Goal: Task Accomplishment & Management: Manage account settings

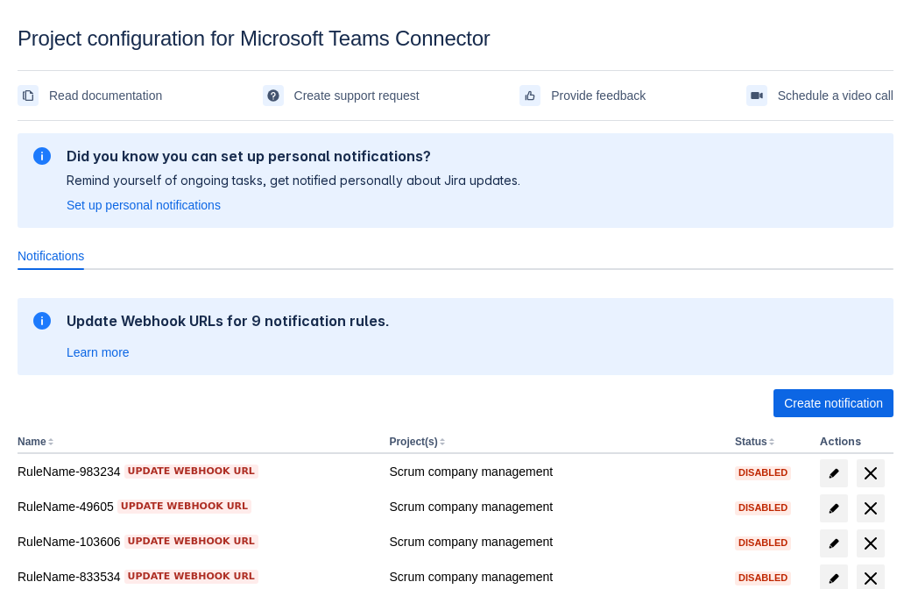
click at [833, 403] on span "Create notification" at bounding box center [833, 403] width 99 height 28
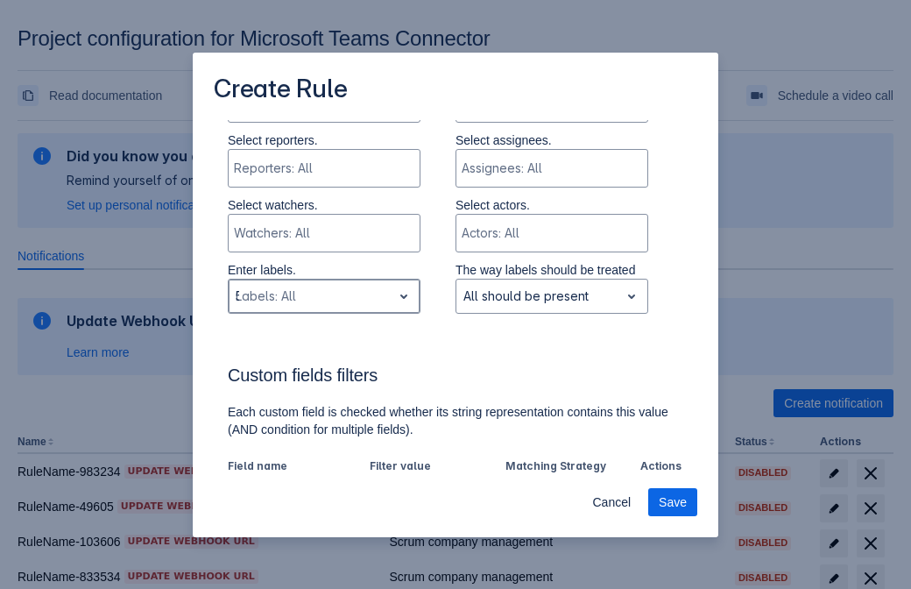
type input "517966_label"
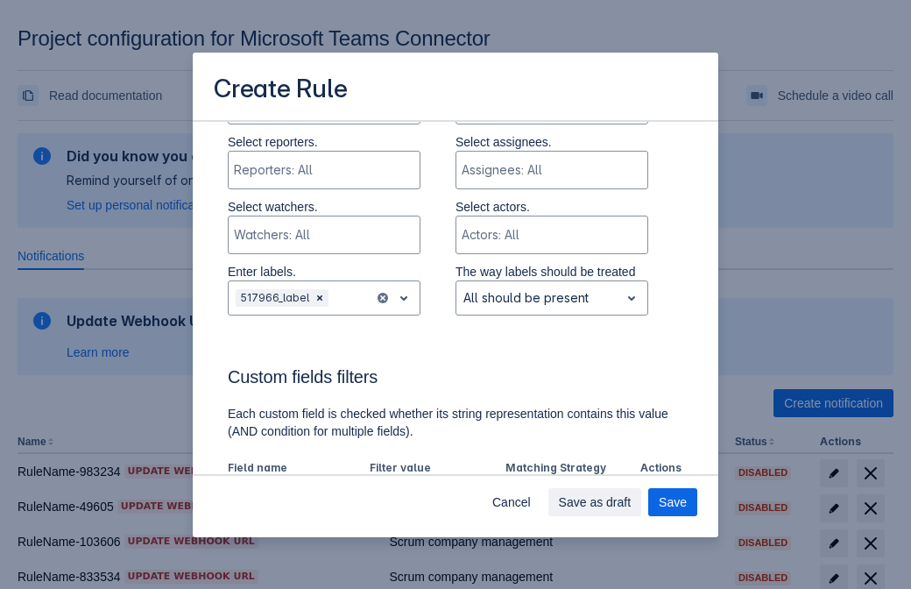
scroll to position [1085, 0]
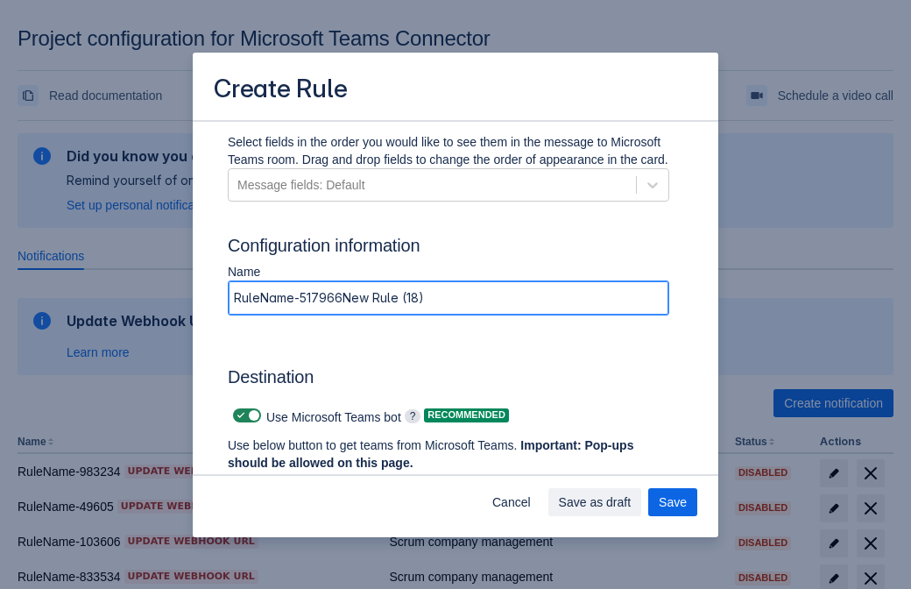
type input "RuleName-517966New Rule (18)"
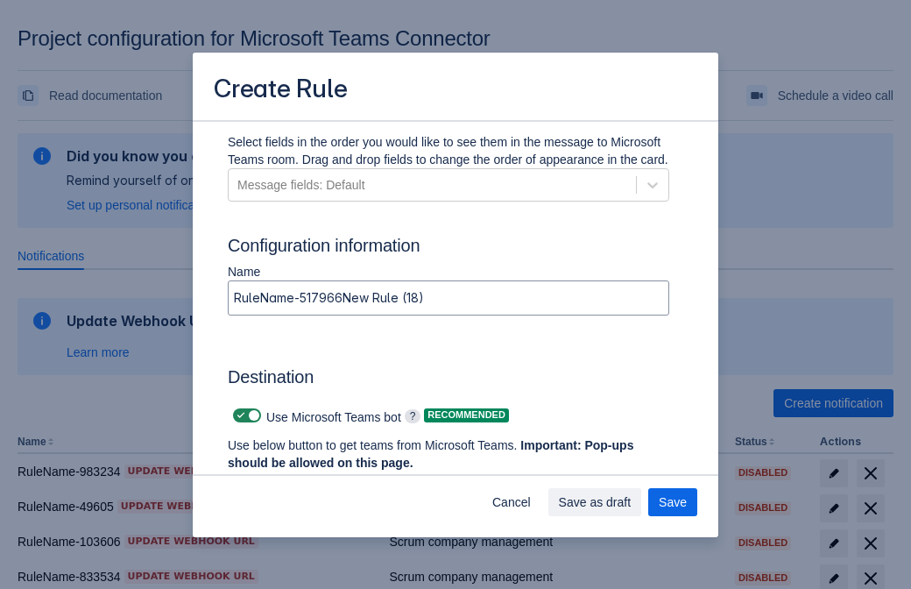
click at [238, 415] on span at bounding box center [241, 415] width 14 height 14
click at [238, 415] on input "checkbox" at bounding box center [238, 415] width 11 height 11
checkbox input "false"
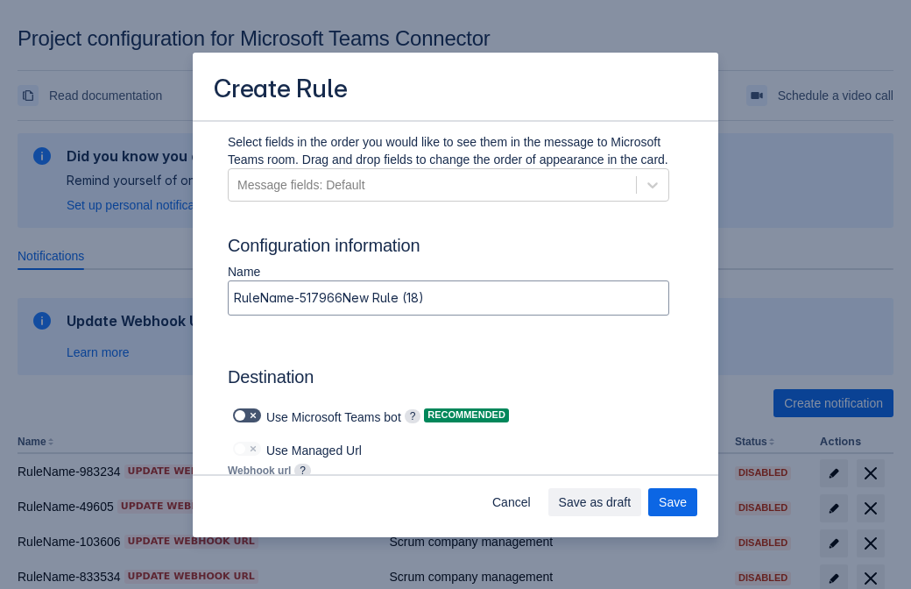
type input "[URL][DOMAIN_NAME][DATE]"
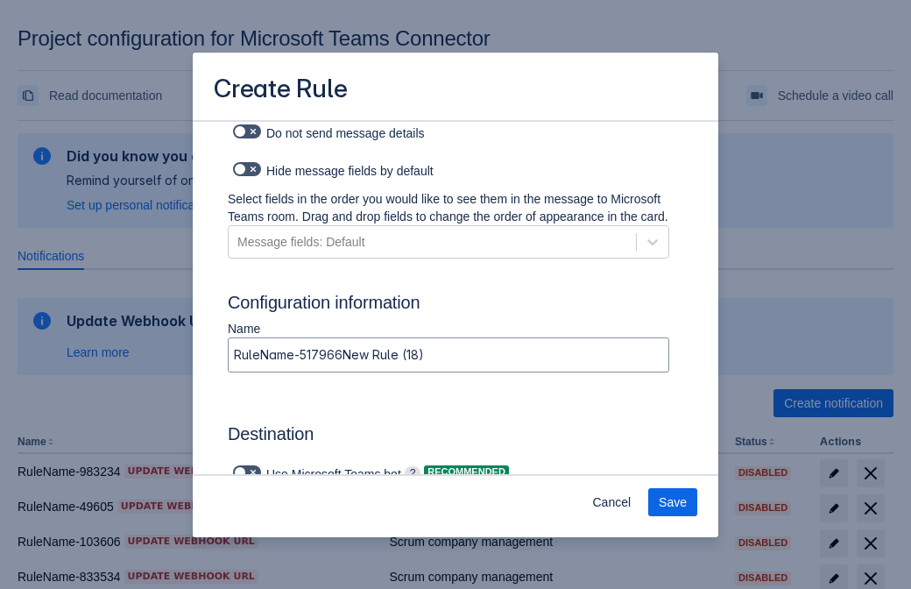
click at [673, 502] on span "Save" at bounding box center [673, 502] width 28 height 28
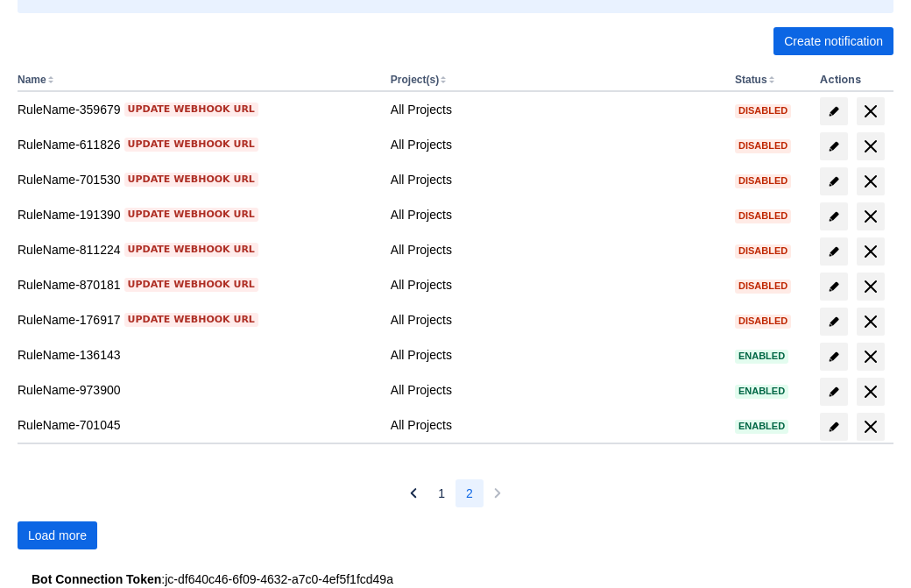
click at [57, 535] on span "Load more" at bounding box center [57, 535] width 59 height 28
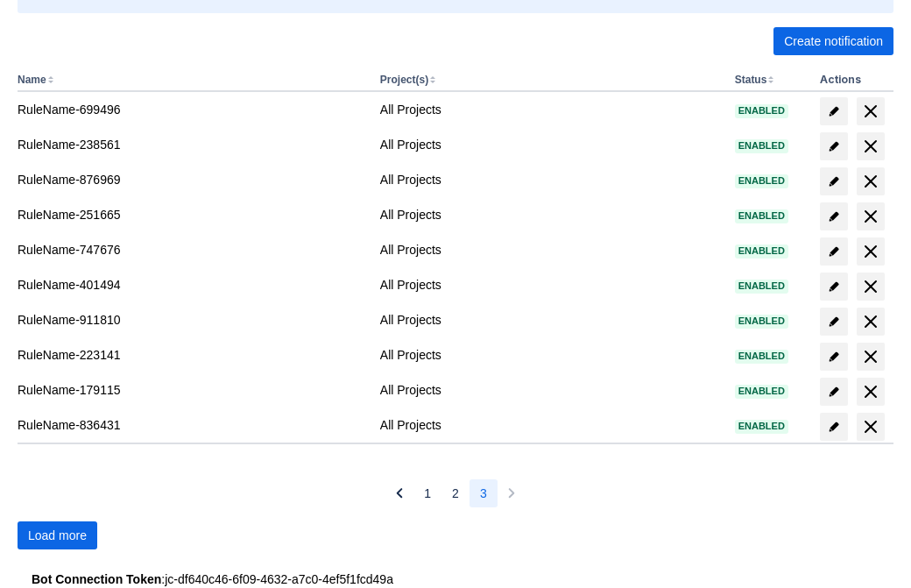
click at [57, 535] on span "Load more" at bounding box center [57, 535] width 59 height 28
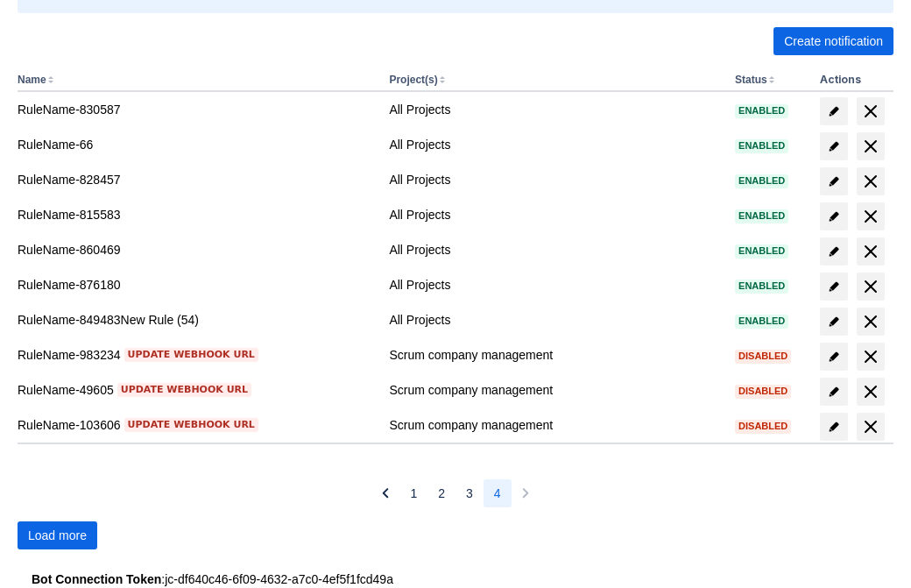
click at [57, 535] on span "Load more" at bounding box center [57, 535] width 59 height 28
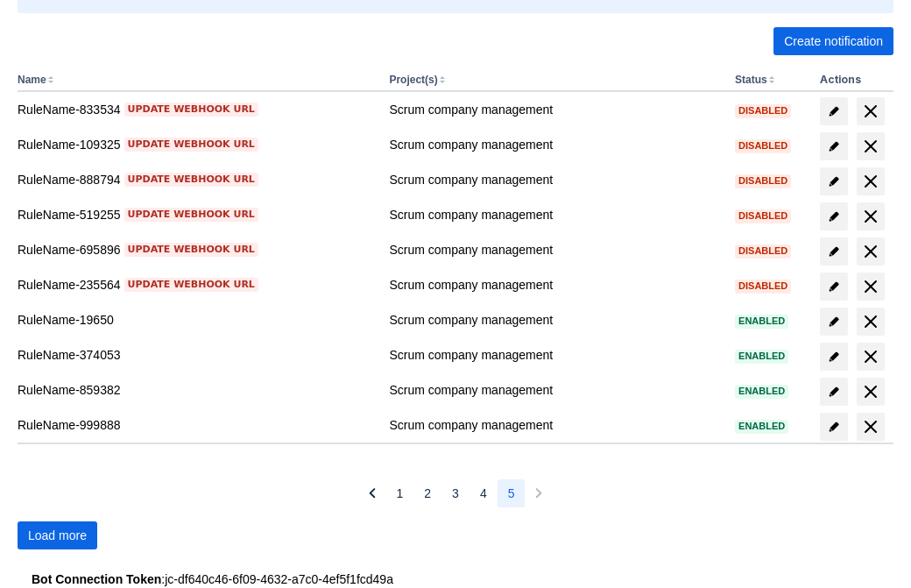
click at [57, 535] on span "Load more" at bounding box center [57, 535] width 59 height 28
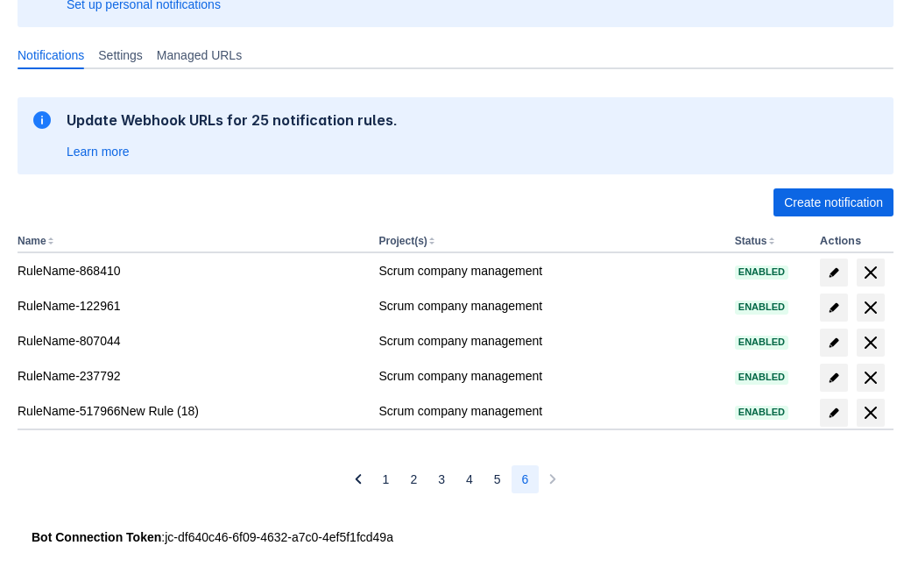
click at [870, 413] on span "delete" at bounding box center [870, 412] width 21 height 21
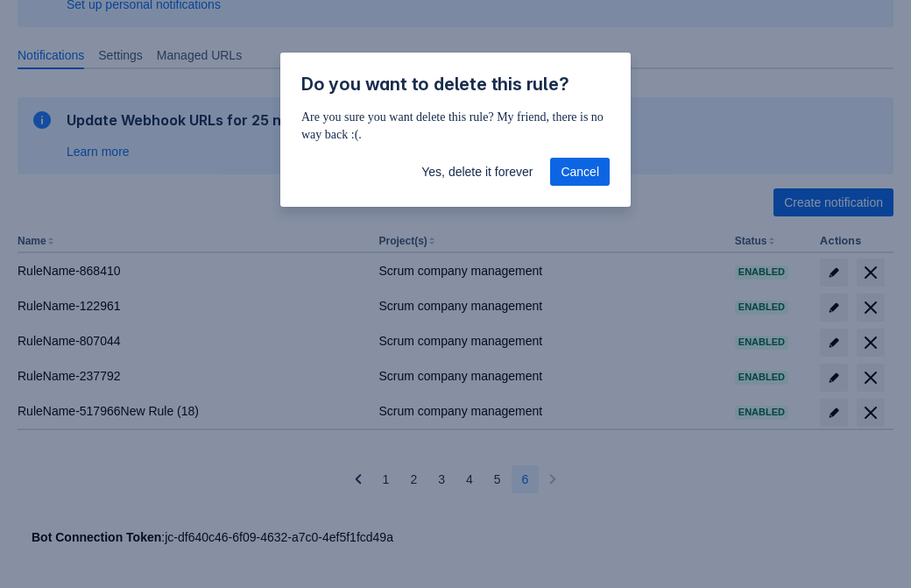
click at [477, 172] on span "Yes, delete it forever" at bounding box center [476, 172] width 111 height 28
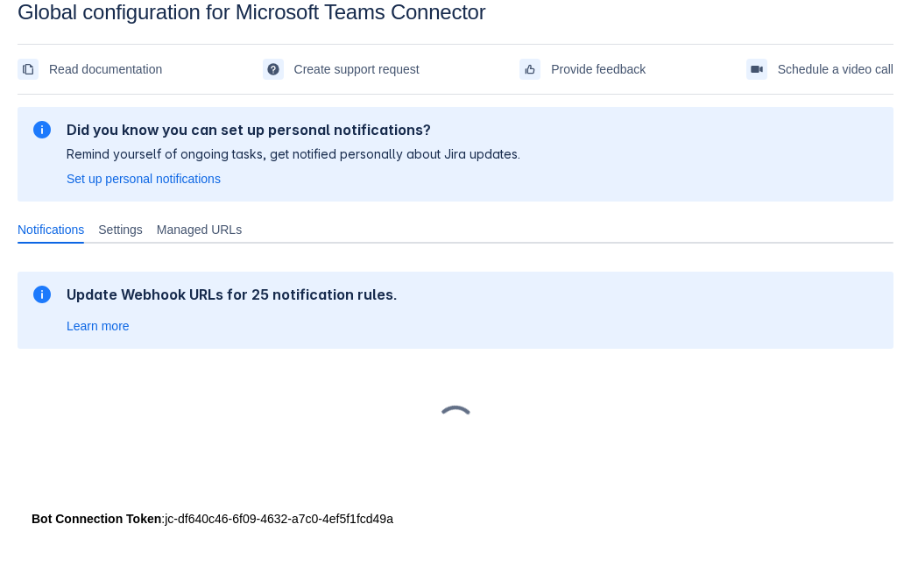
scroll to position [26, 0]
